Goal: Task Accomplishment & Management: Use online tool/utility

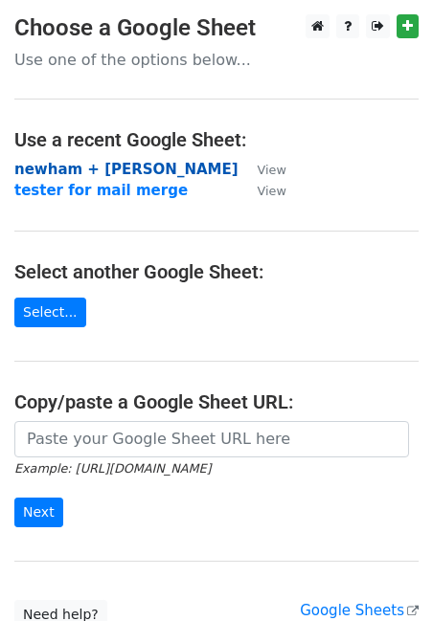
click at [142, 171] on strong "newham + [PERSON_NAME]" at bounding box center [126, 169] width 224 height 17
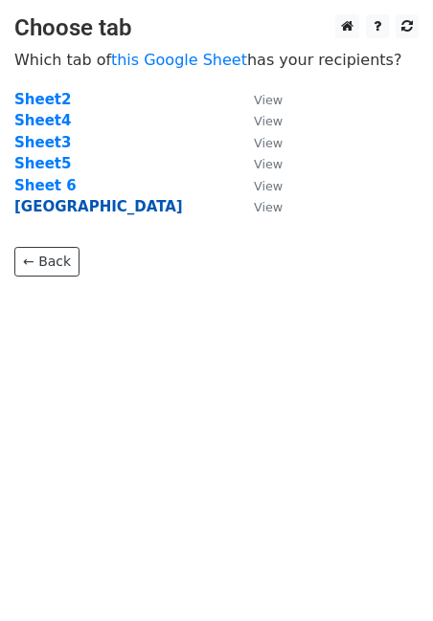
click at [73, 208] on strong "greenwich" at bounding box center [98, 206] width 168 height 17
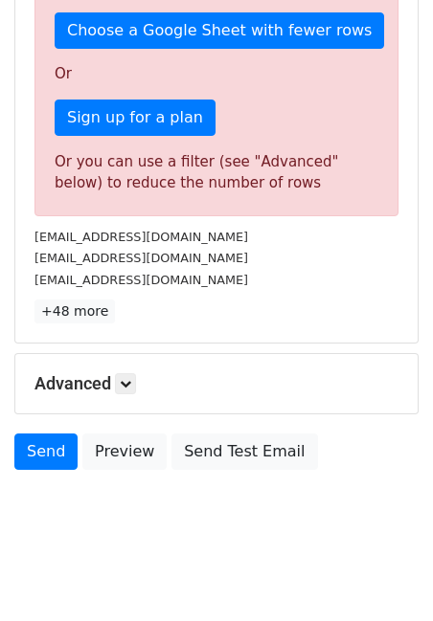
scroll to position [497, 0]
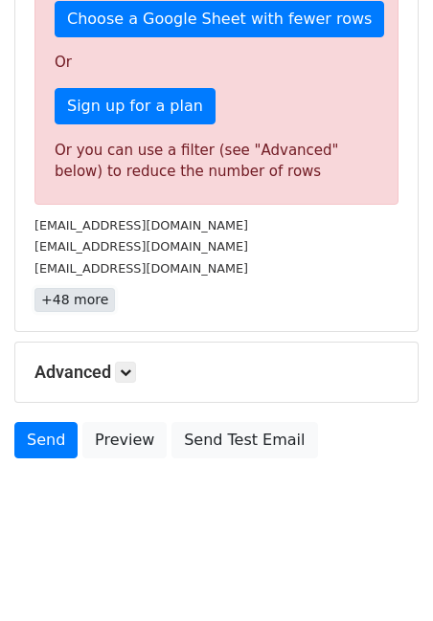
click at [88, 301] on link "+48 more" at bounding box center [74, 300] width 80 height 24
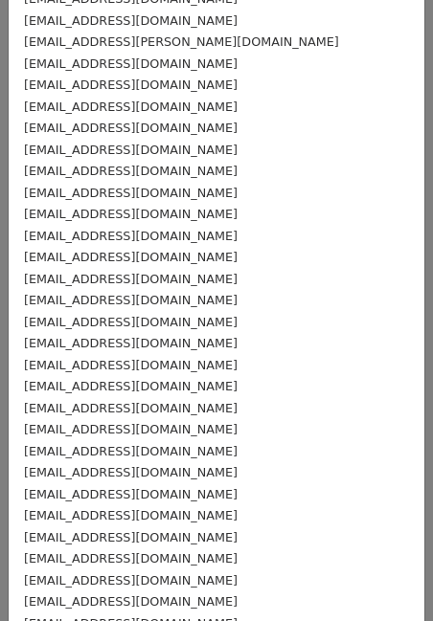
scroll to position [650, 0]
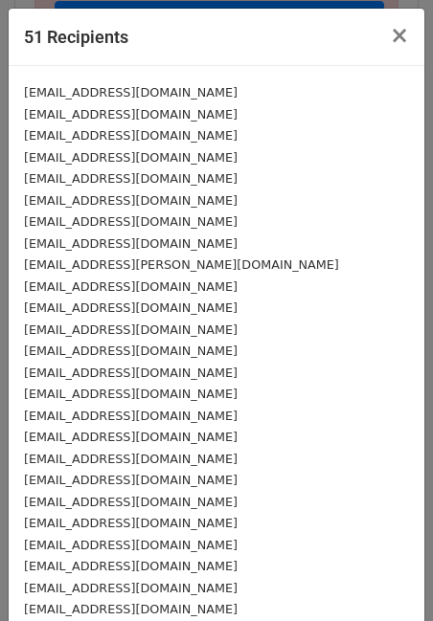
click at [165, 88] on small "[EMAIL_ADDRESS][DOMAIN_NAME]" at bounding box center [130, 92] width 213 height 14
click at [172, 89] on small "[EMAIL_ADDRESS][DOMAIN_NAME]" at bounding box center [130, 92] width 213 height 14
click at [408, 39] on span "×" at bounding box center [398, 35] width 19 height 27
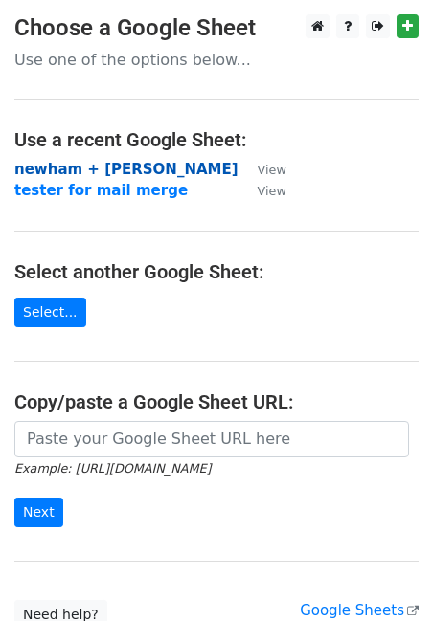
click at [119, 169] on strong "newham + [PERSON_NAME]" at bounding box center [126, 169] width 224 height 17
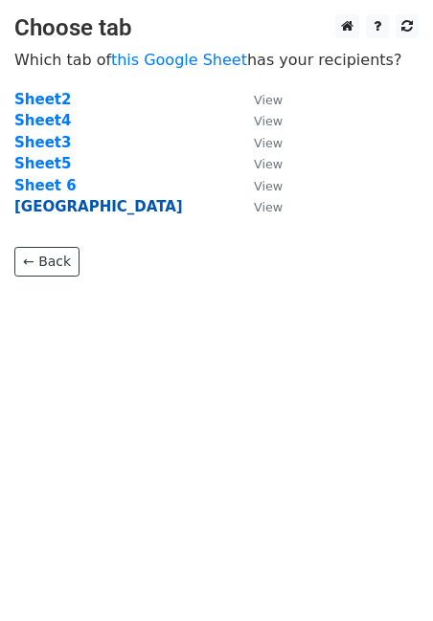
click at [78, 202] on strong "greenwich" at bounding box center [98, 206] width 168 height 17
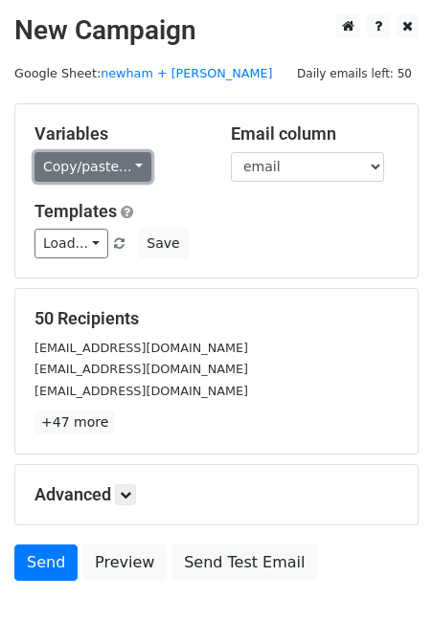
click at [113, 172] on link "Copy/paste..." at bounding box center [92, 167] width 117 height 30
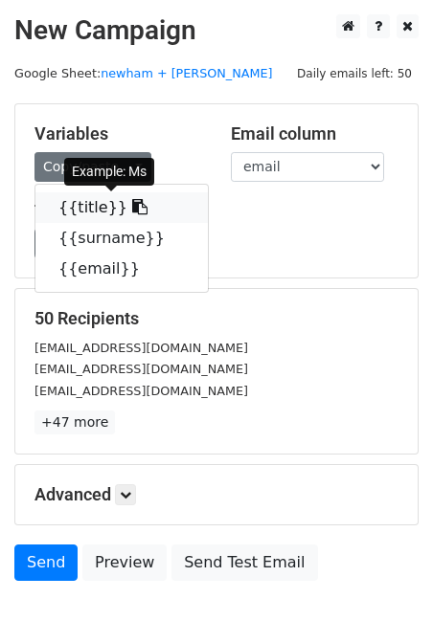
click at [132, 214] on icon at bounding box center [139, 206] width 15 height 15
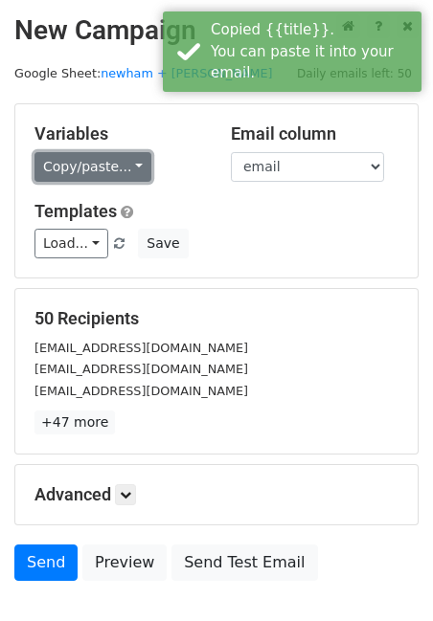
click at [131, 164] on link "Copy/paste..." at bounding box center [92, 167] width 117 height 30
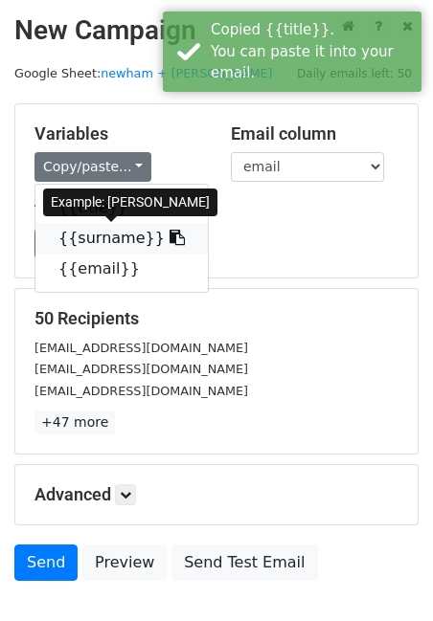
click at [169, 238] on icon at bounding box center [176, 237] width 15 height 15
